Goal: Navigation & Orientation: Find specific page/section

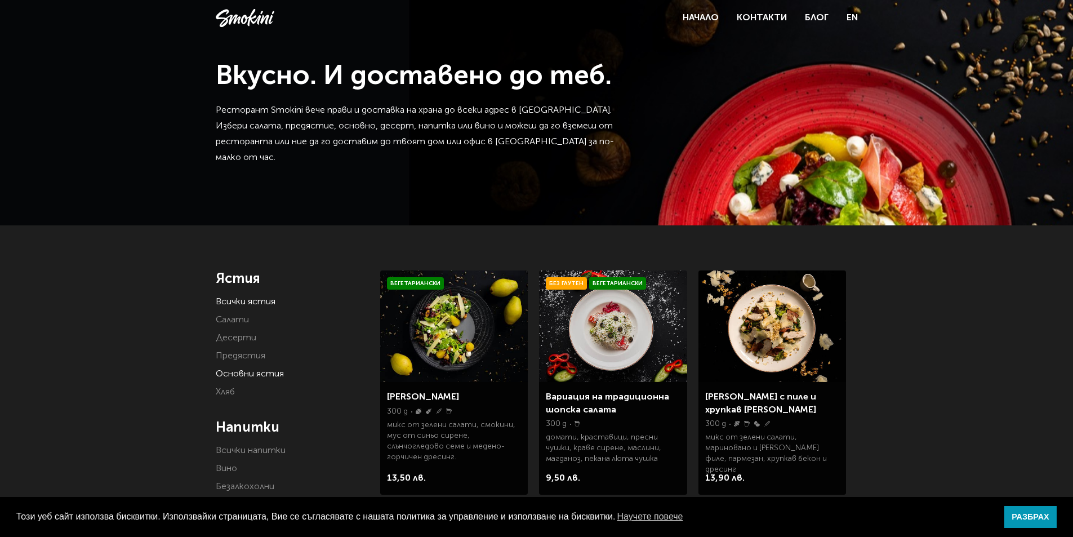
click at [238, 372] on link "Основни ястия" at bounding box center [250, 374] width 68 height 9
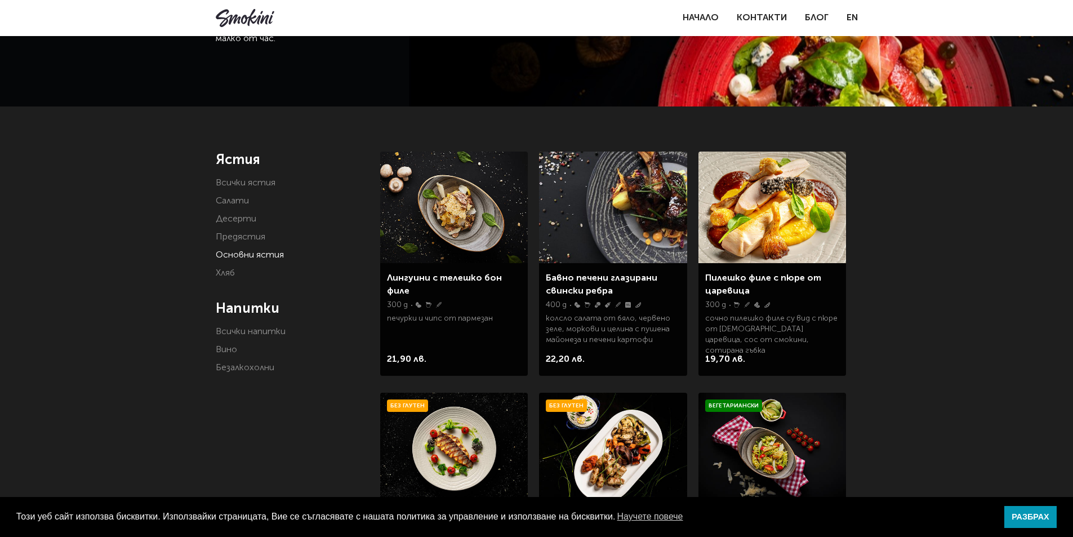
scroll to position [113, 0]
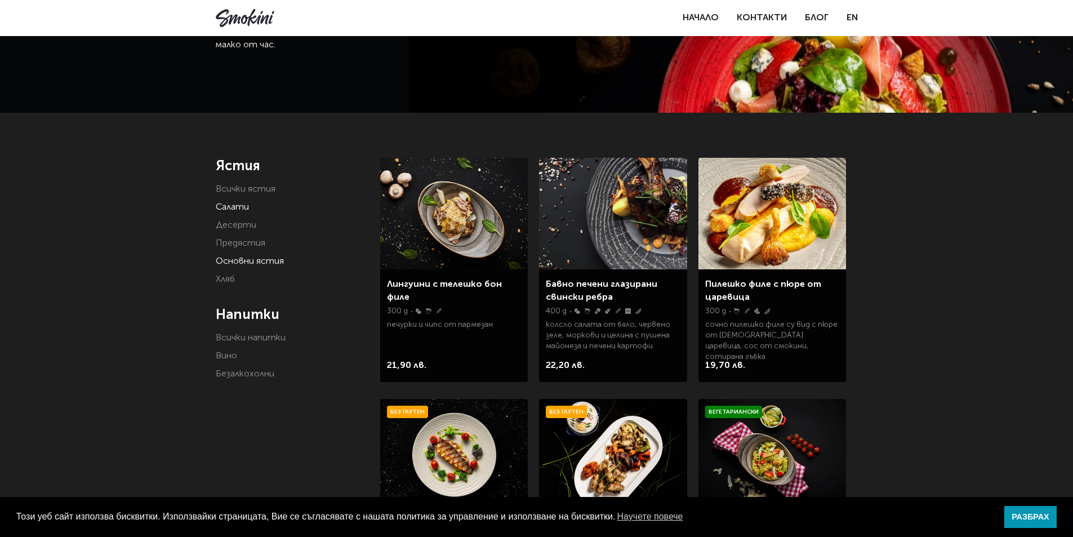
click at [238, 210] on link "Салати" at bounding box center [232, 207] width 33 height 9
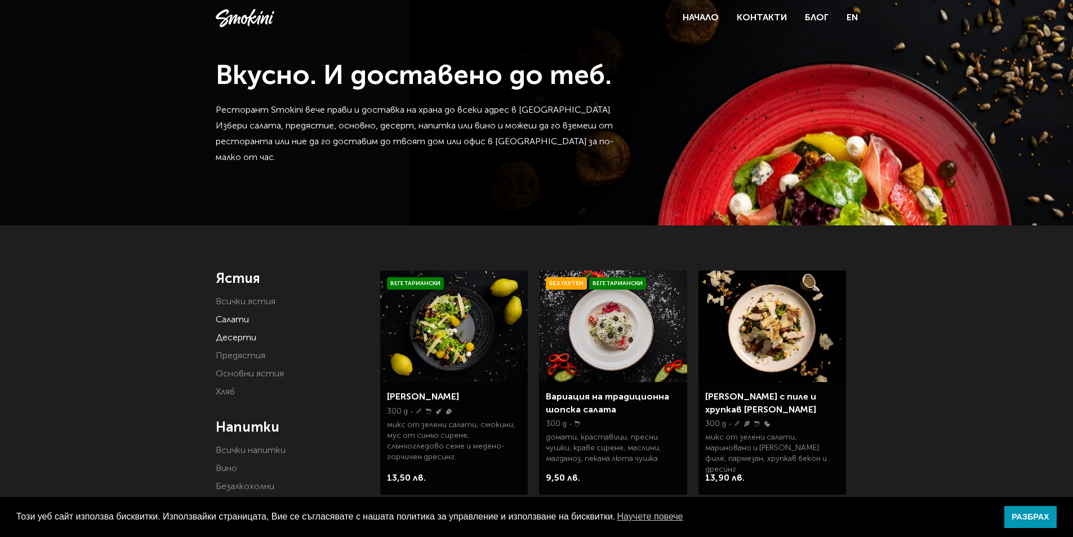
click at [239, 338] on link "Десерти" at bounding box center [236, 338] width 41 height 9
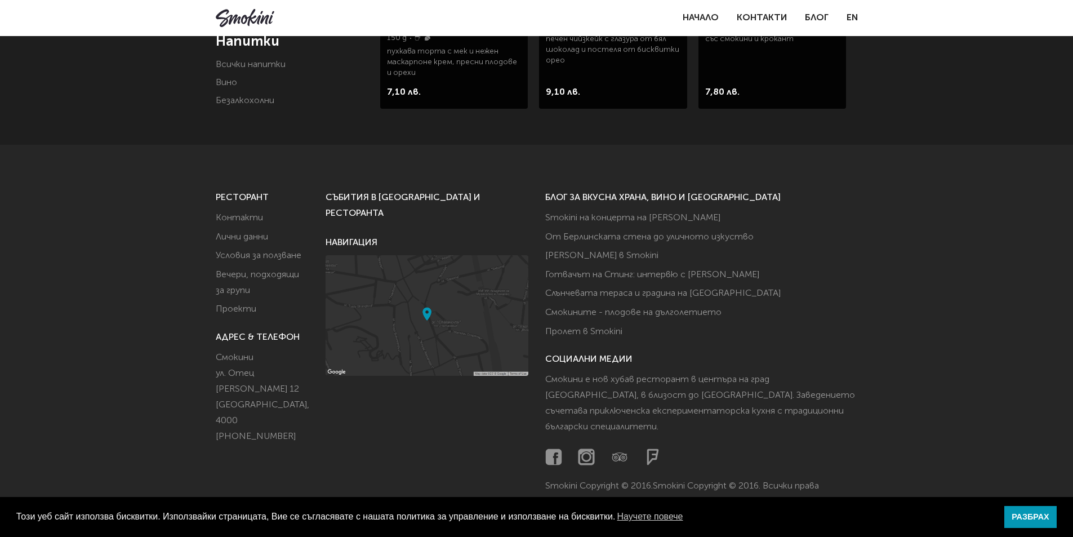
scroll to position [387, 0]
click at [427, 303] on img at bounding box center [427, 314] width 203 height 121
